Goal: Transaction & Acquisition: Book appointment/travel/reservation

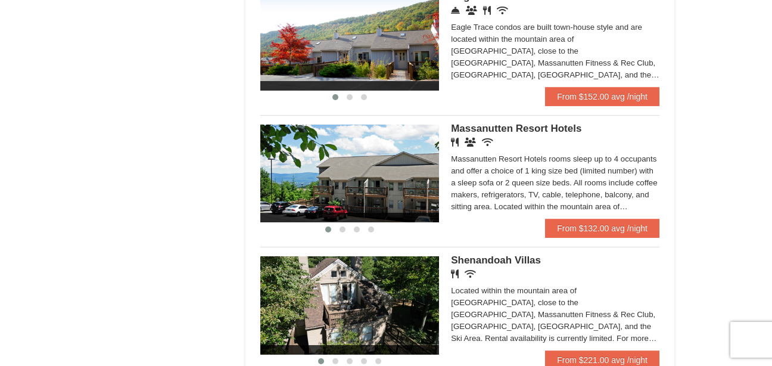
scroll to position [679, 0]
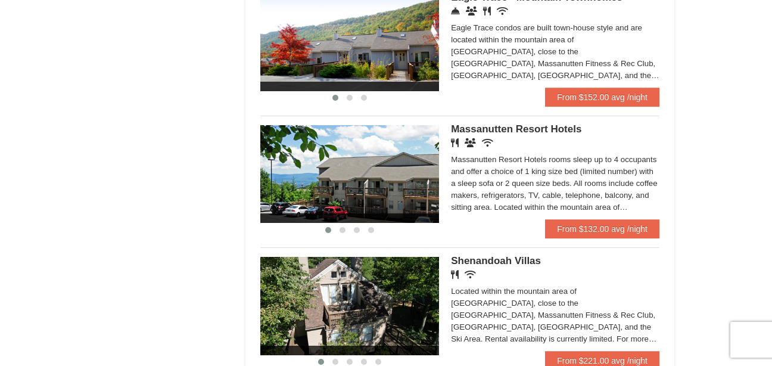
click at [348, 64] on img at bounding box center [349, 42] width 179 height 98
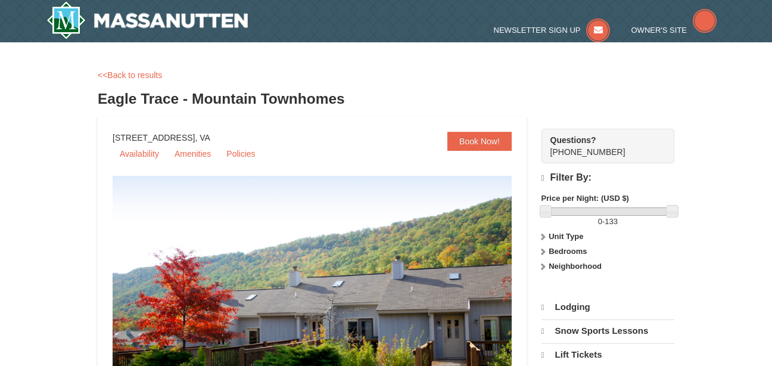
select select "9"
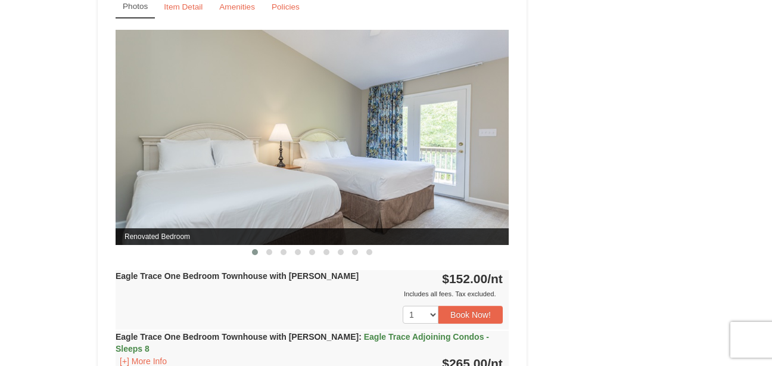
scroll to position [1061, 0]
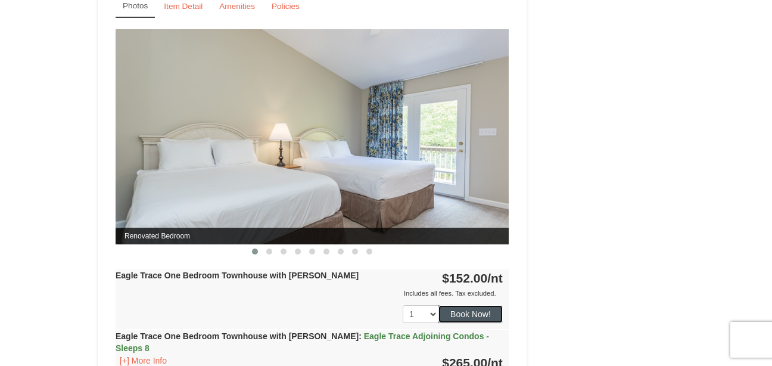
click at [473, 317] on button "Book Now!" at bounding box center [470, 314] width 64 height 18
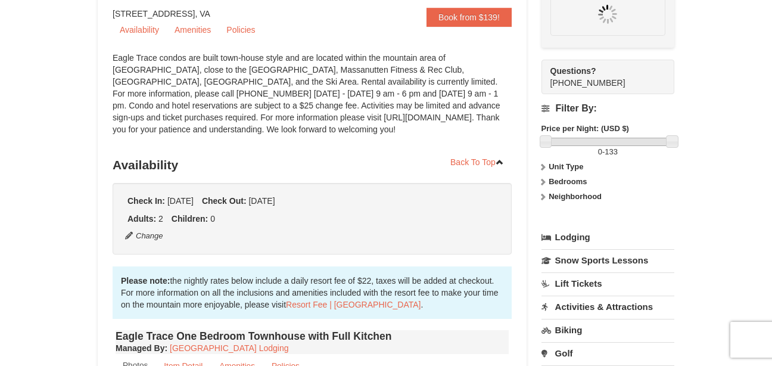
scroll to position [116, 0]
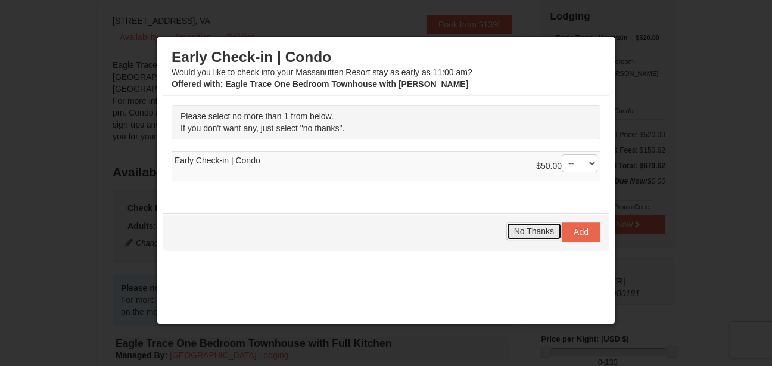
click at [518, 233] on span "No Thanks" at bounding box center [534, 231] width 40 height 10
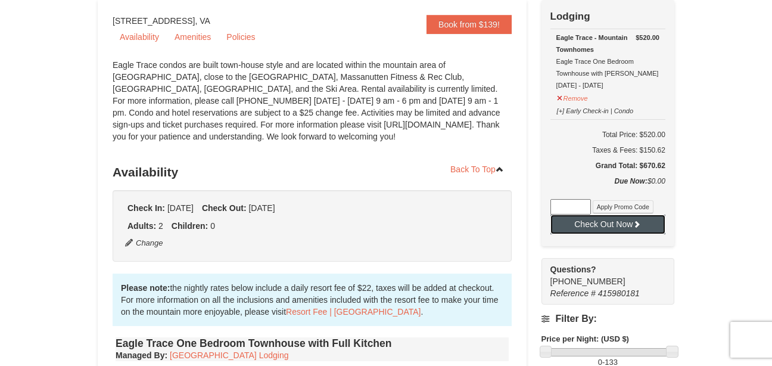
click at [622, 222] on button "Check Out Now" at bounding box center [607, 223] width 115 height 19
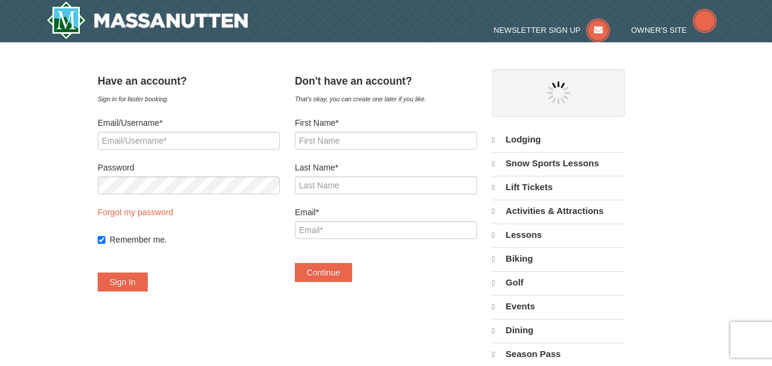
select select "9"
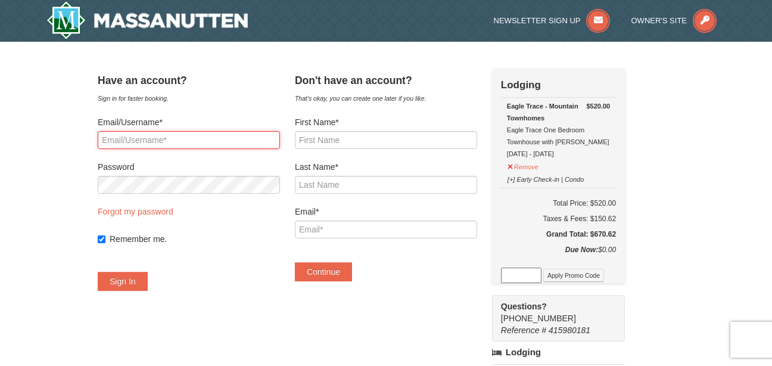
click at [245, 136] on input "Email/Username*" at bounding box center [189, 140] width 182 height 18
type input "simpsonm367@gmail.com"
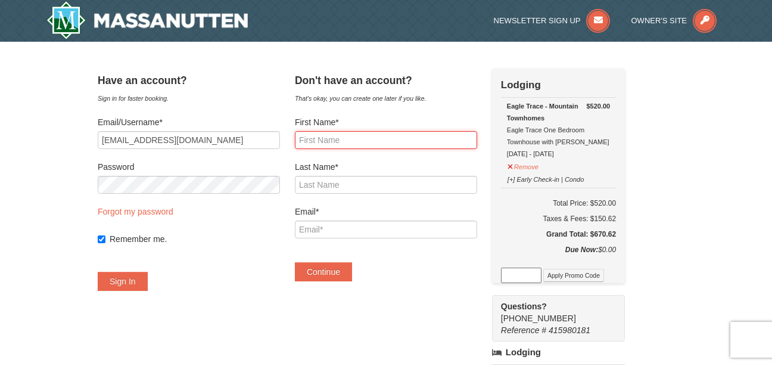
click at [378, 135] on input "First Name*" at bounding box center [386, 140] width 182 height 18
type input "Mary"
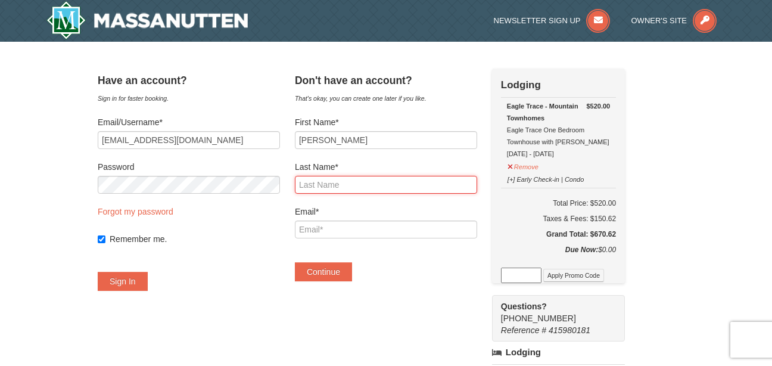
type input "Simpson"
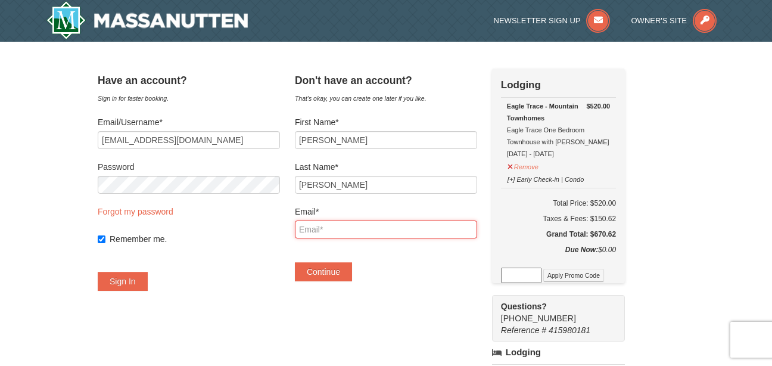
type input "simpsonm367@gmail.com"
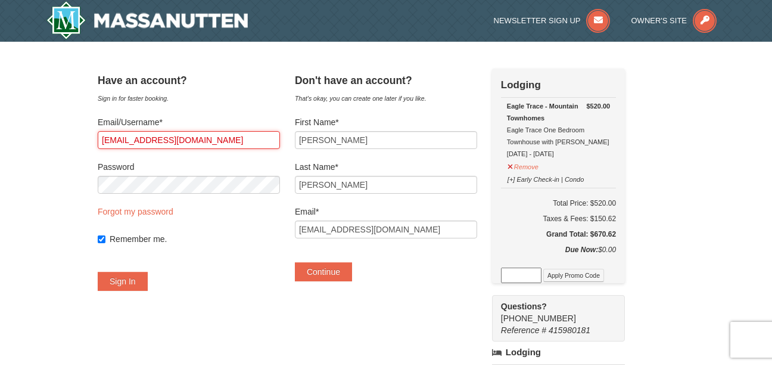
click at [226, 142] on input "simpsonm367@gmail.com" at bounding box center [189, 140] width 182 height 18
type input "s"
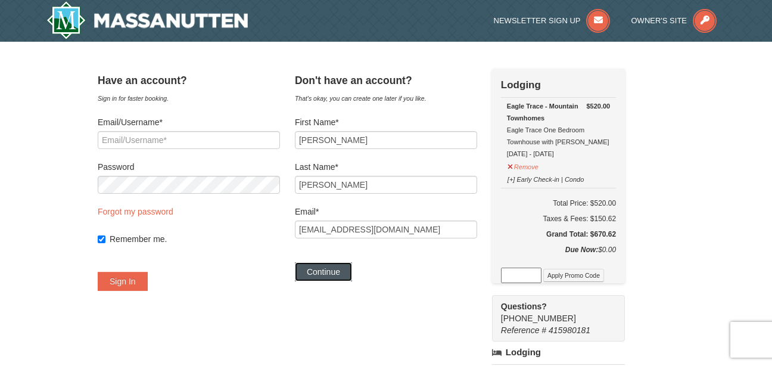
click at [345, 272] on button "Continue" at bounding box center [323, 271] width 57 height 19
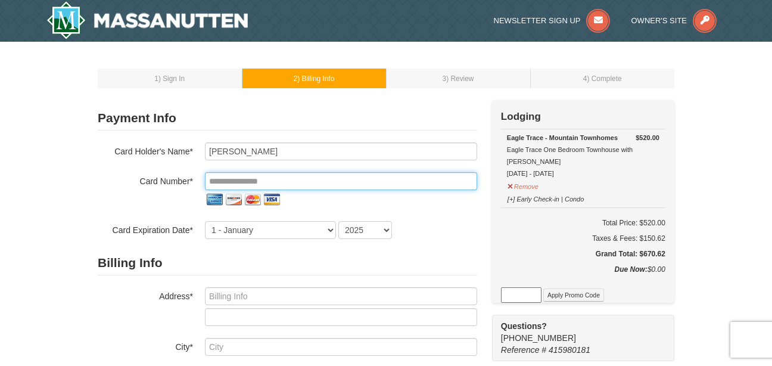
click at [336, 188] on input "tel" at bounding box center [341, 181] width 272 height 18
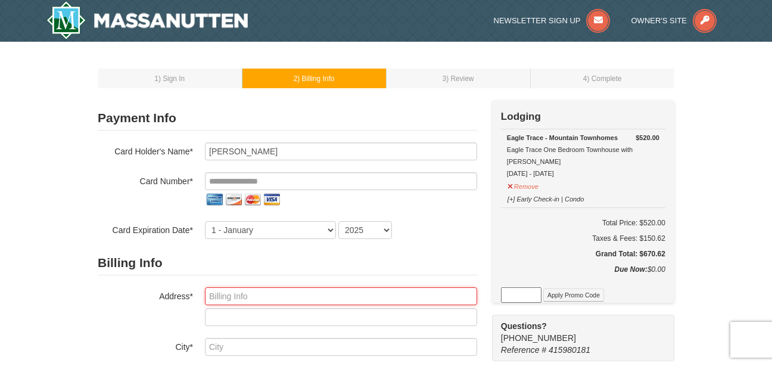
type input "8323 East Wilderness Way"
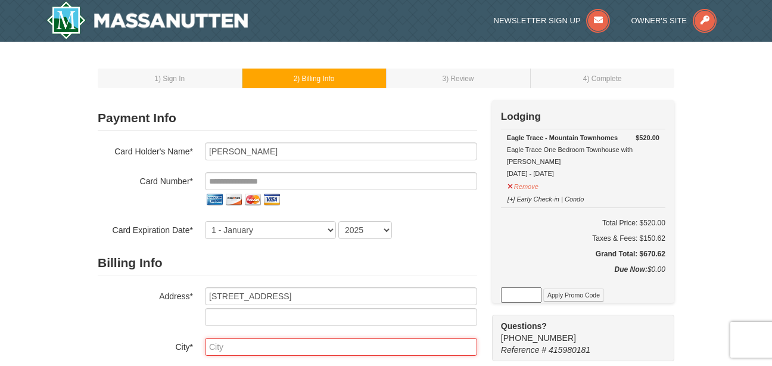
type input "Shreveport"
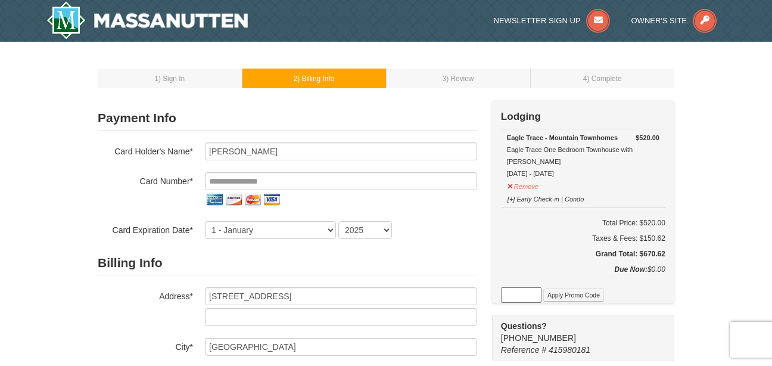
select select "LA"
type input "71106"
type input "**********"
select select "3"
select select "2030"
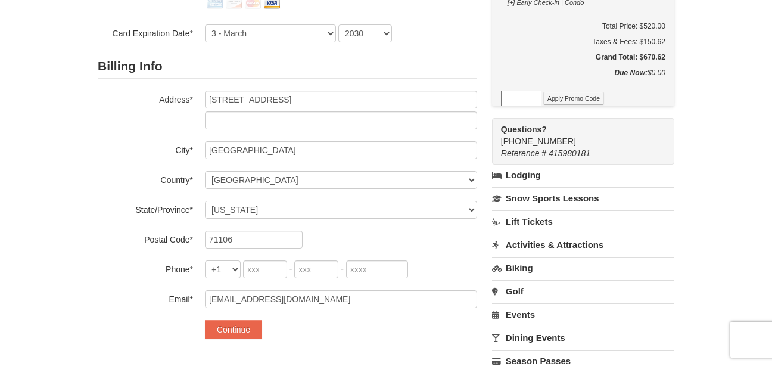
scroll to position [197, 0]
click at [282, 270] on input "tel" at bounding box center [265, 269] width 44 height 18
type input "832"
type input "233"
type input "9198"
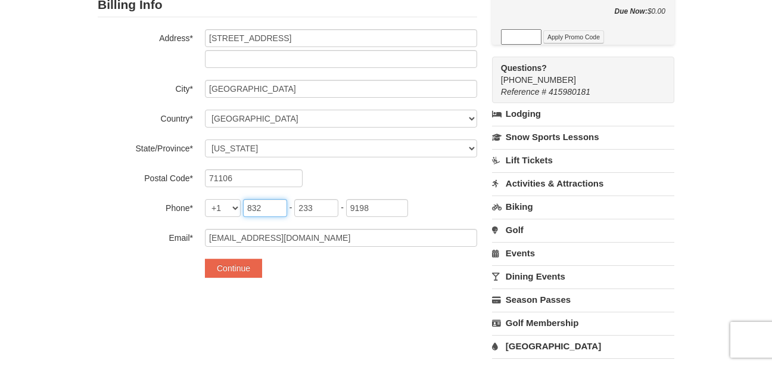
scroll to position [258, 0]
click at [248, 265] on button "Continue" at bounding box center [233, 267] width 57 height 19
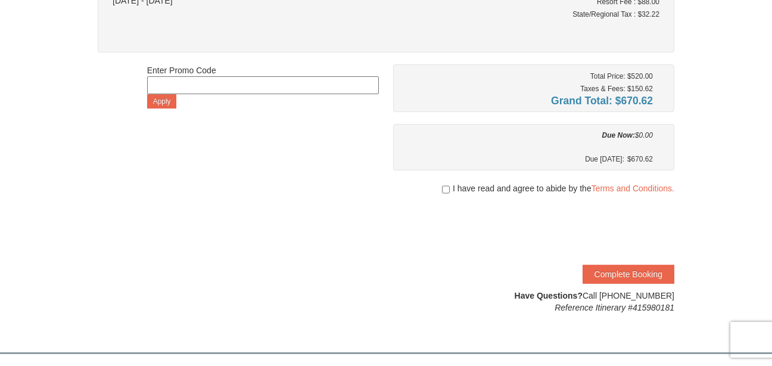
scroll to position [169, 0]
click at [442, 187] on input "checkbox" at bounding box center [446, 189] width 8 height 10
checkbox input "true"
click at [621, 273] on button "Complete Booking" at bounding box center [628, 273] width 92 height 19
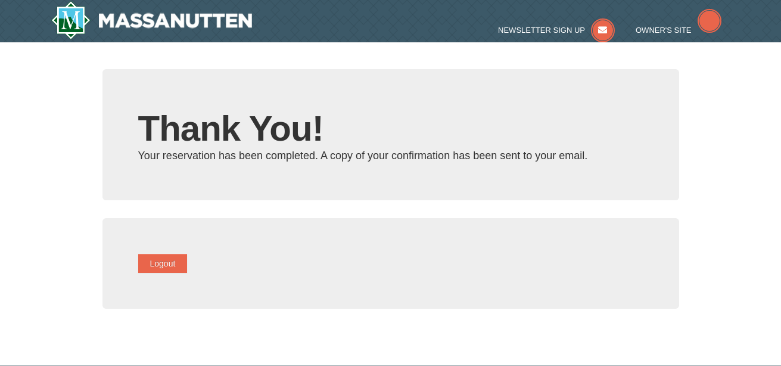
type input "[EMAIL_ADDRESS][DOMAIN_NAME]"
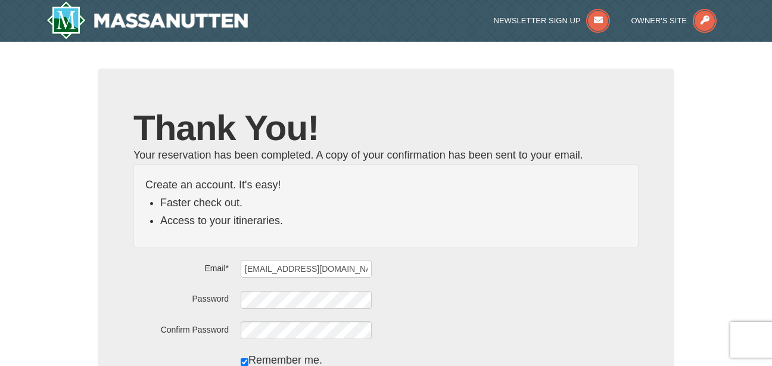
scroll to position [76, 0]
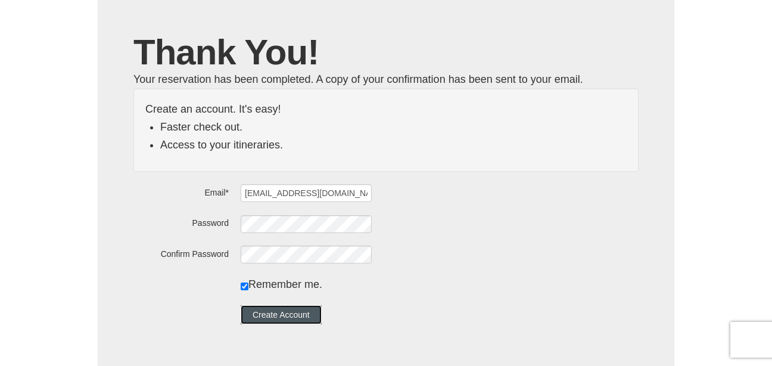
click at [305, 313] on button "Create Account" at bounding box center [281, 314] width 81 height 19
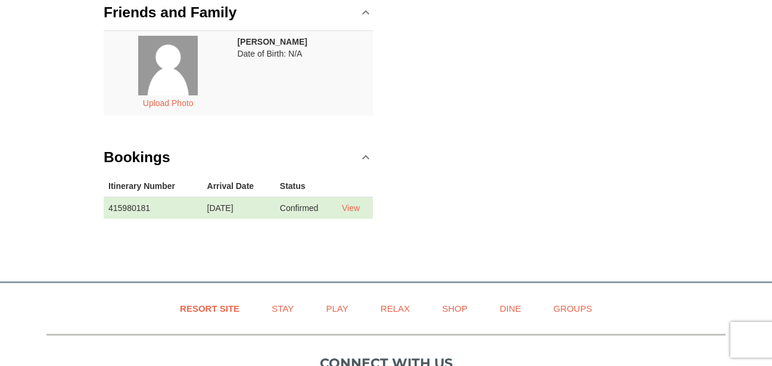
scroll to position [232, 0]
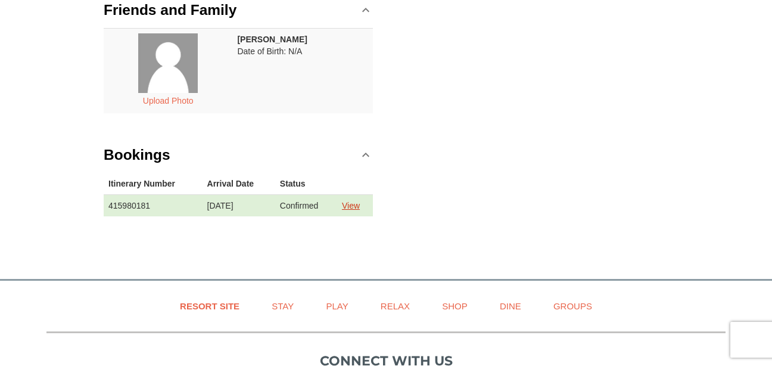
click at [353, 202] on link "View" at bounding box center [351, 206] width 18 height 10
